Goal: Transaction & Acquisition: Purchase product/service

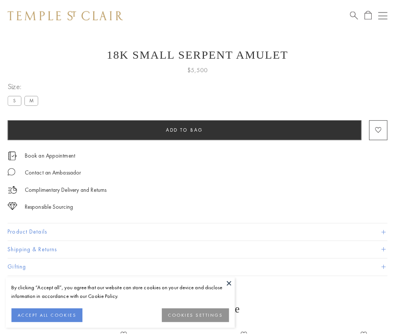
scroll to position [8, 0]
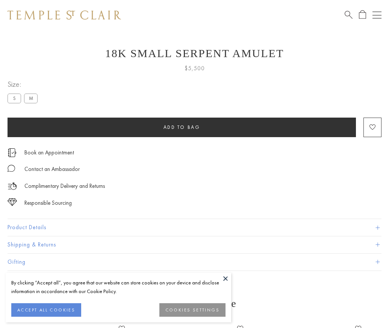
click at [182, 127] on span "Add to bag" at bounding box center [182, 127] width 37 height 6
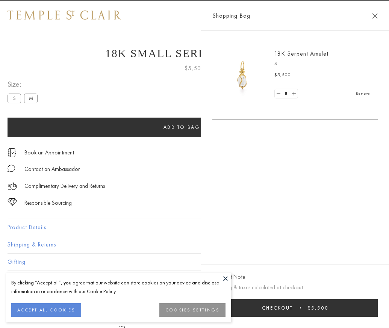
click at [378, 314] on button "Checkout $5,500" at bounding box center [294, 308] width 165 height 18
